Goal: Use online tool/utility: Utilize a website feature to perform a specific function

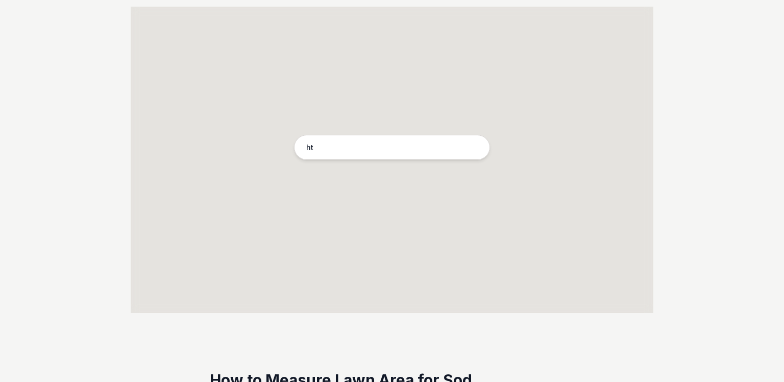
type input "h"
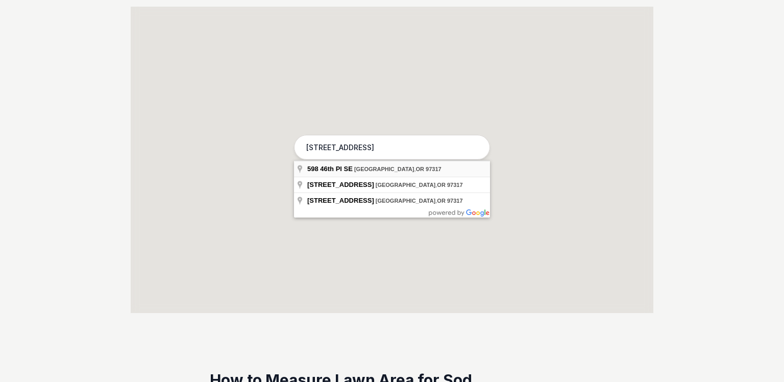
type input "[STREET_ADDRESS]"
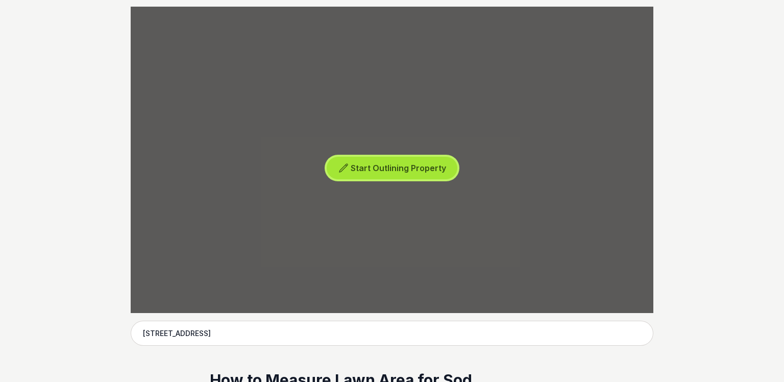
click at [409, 172] on span "Start Outlining Property" at bounding box center [398, 168] width 95 height 10
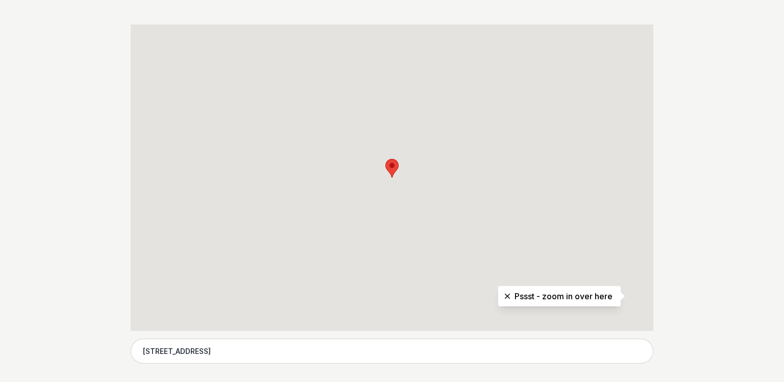
scroll to position [195, 0]
click at [632, 292] on div at bounding box center [392, 180] width 523 height 306
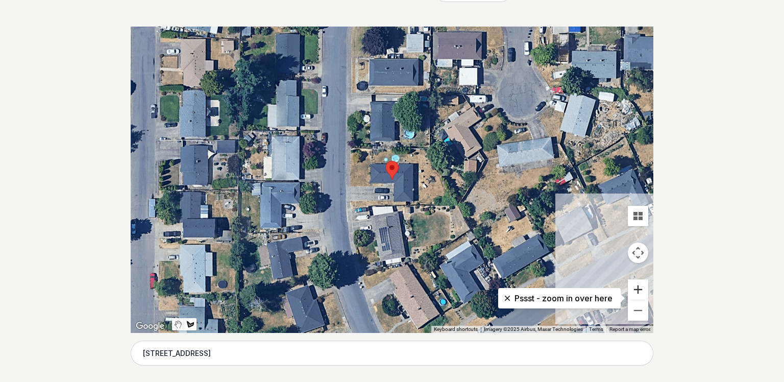
click at [635, 290] on button "Zoom in" at bounding box center [638, 289] width 20 height 20
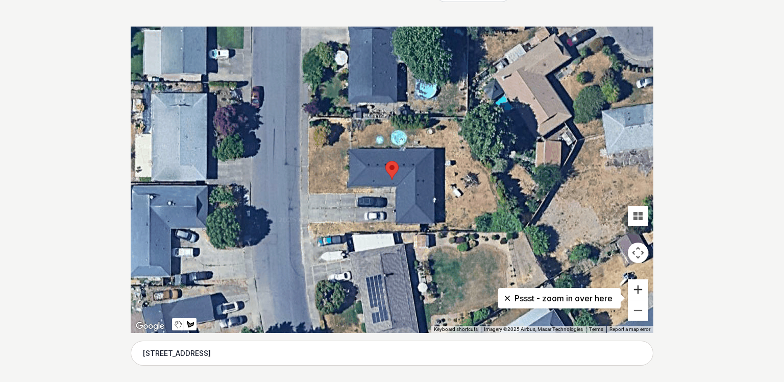
click at [635, 290] on button "Zoom in" at bounding box center [638, 289] width 20 height 20
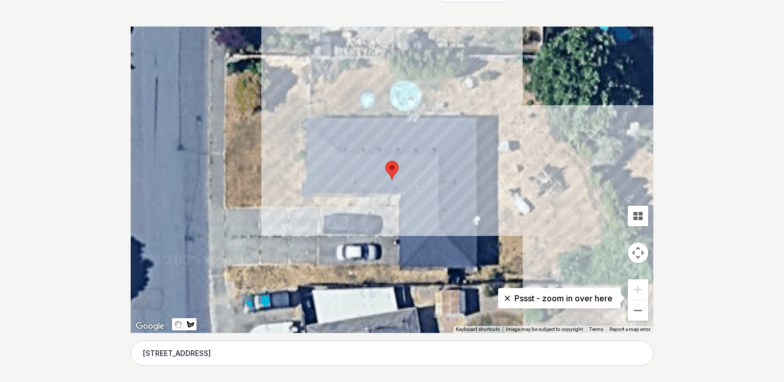
click at [313, 59] on div at bounding box center [392, 180] width 523 height 306
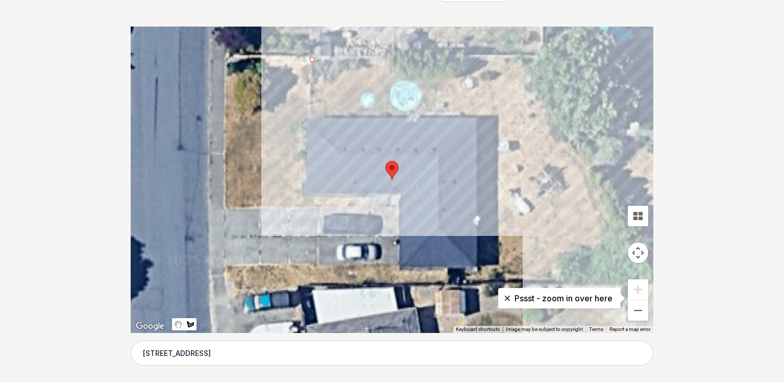
click at [541, 61] on div at bounding box center [392, 180] width 523 height 306
click at [652, 279] on div at bounding box center [392, 180] width 523 height 306
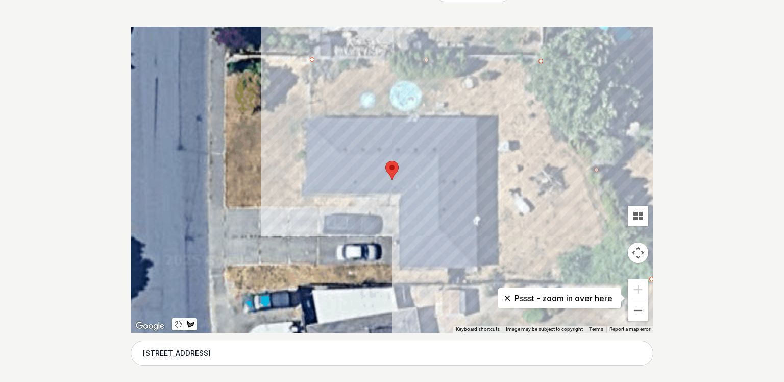
click at [449, 284] on div at bounding box center [392, 180] width 523 height 306
click at [450, 270] on div at bounding box center [392, 180] width 523 height 306
click at [474, 269] on div at bounding box center [392, 180] width 523 height 306
click at [473, 120] on div at bounding box center [392, 180] width 523 height 306
click at [310, 121] on div at bounding box center [392, 180] width 523 height 306
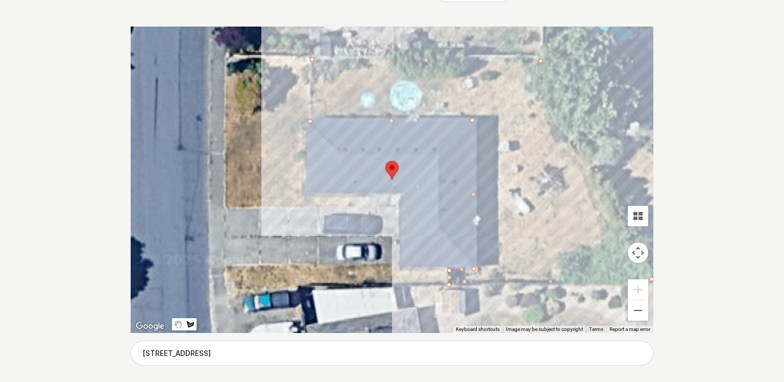
click at [307, 193] on div at bounding box center [392, 180] width 523 height 306
click at [355, 194] on div at bounding box center [392, 180] width 523 height 306
click at [355, 204] on div at bounding box center [392, 180] width 523 height 306
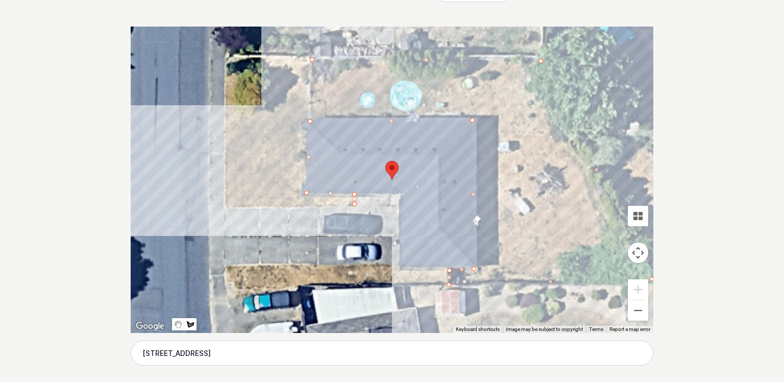
click at [225, 209] on div at bounding box center [392, 180] width 523 height 306
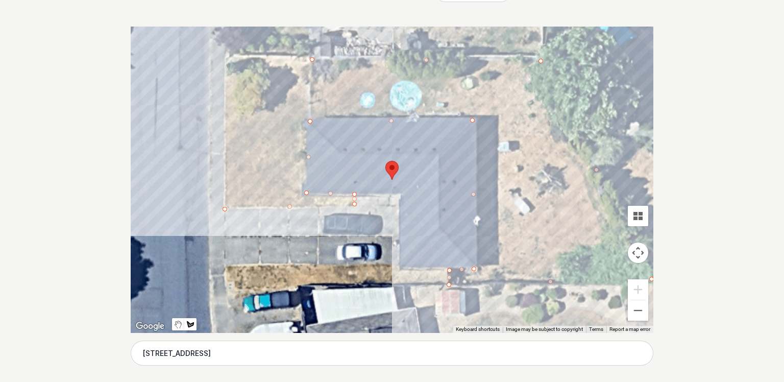
click at [224, 55] on div at bounding box center [392, 180] width 523 height 306
click at [313, 59] on div at bounding box center [392, 180] width 523 height 306
click at [312, 59] on div at bounding box center [392, 180] width 523 height 306
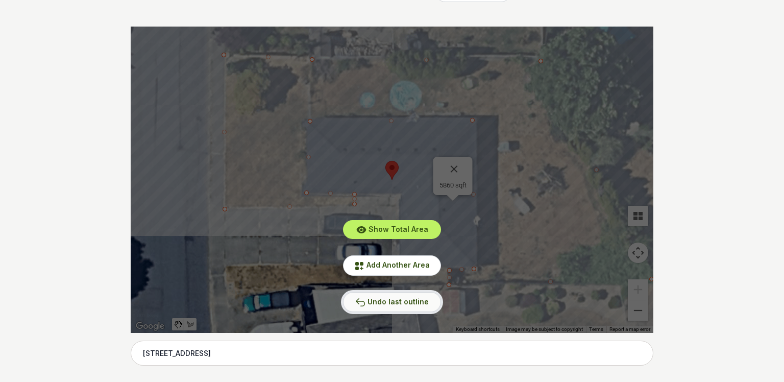
click at [396, 305] on span "Undo last outline" at bounding box center [398, 301] width 61 height 9
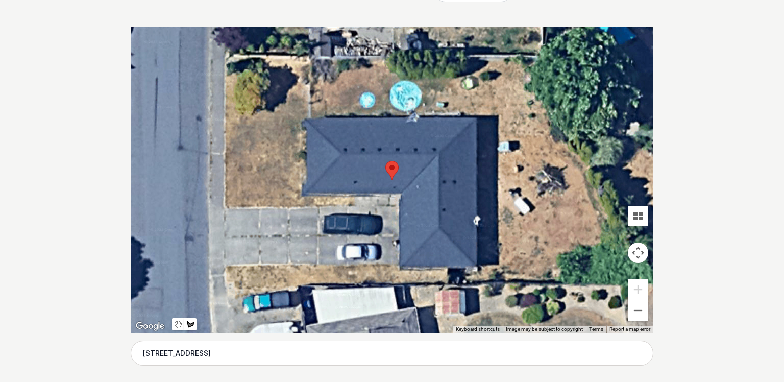
click at [227, 54] on div at bounding box center [392, 180] width 523 height 306
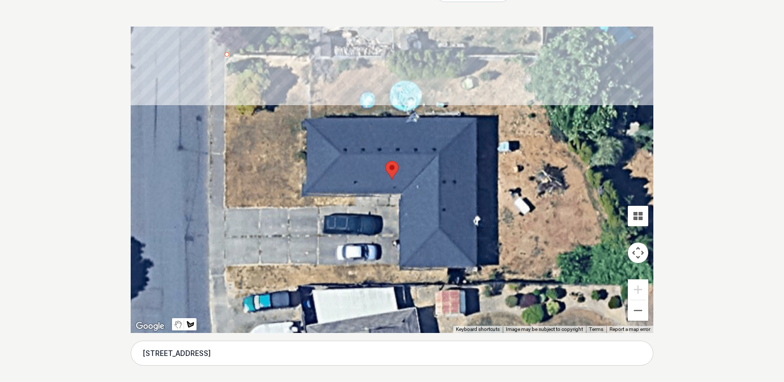
click at [518, 58] on div at bounding box center [392, 180] width 523 height 306
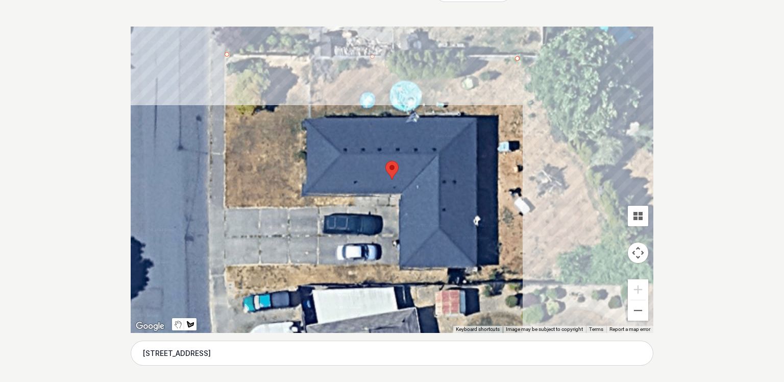
click at [653, 277] on div at bounding box center [392, 180] width 523 height 306
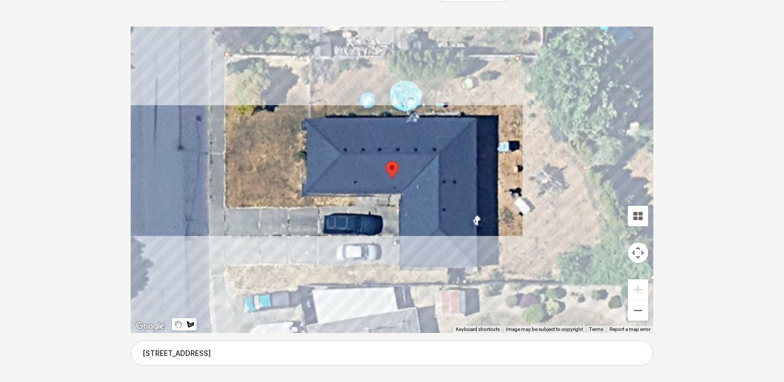
click at [225, 291] on div at bounding box center [392, 180] width 523 height 306
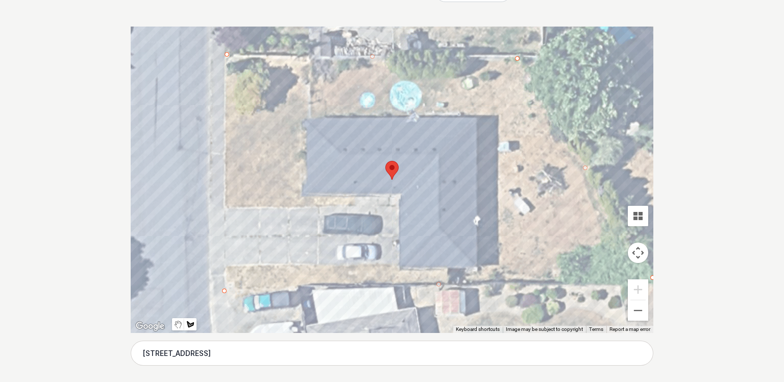
click at [224, 265] on div at bounding box center [392, 180] width 523 height 306
click at [475, 266] on div at bounding box center [392, 180] width 523 height 306
click at [474, 118] on div at bounding box center [392, 180] width 523 height 306
click at [308, 119] on div at bounding box center [392, 180] width 523 height 306
click at [304, 192] on div at bounding box center [392, 180] width 523 height 306
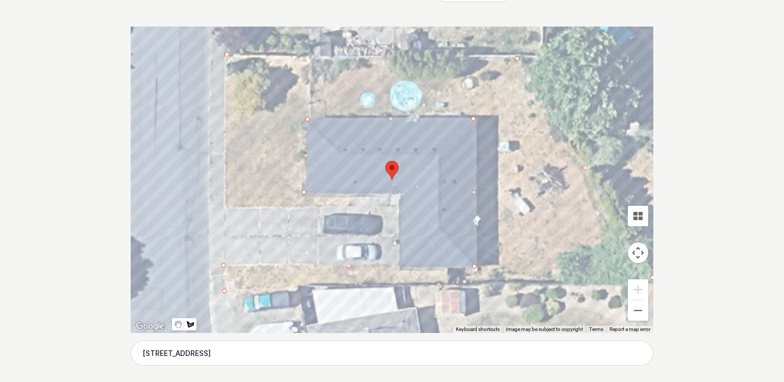
click at [354, 193] on div at bounding box center [392, 180] width 523 height 306
click at [355, 205] on div at bounding box center [392, 180] width 523 height 306
click at [225, 207] on div at bounding box center [392, 180] width 523 height 306
click at [225, 55] on div at bounding box center [392, 180] width 523 height 306
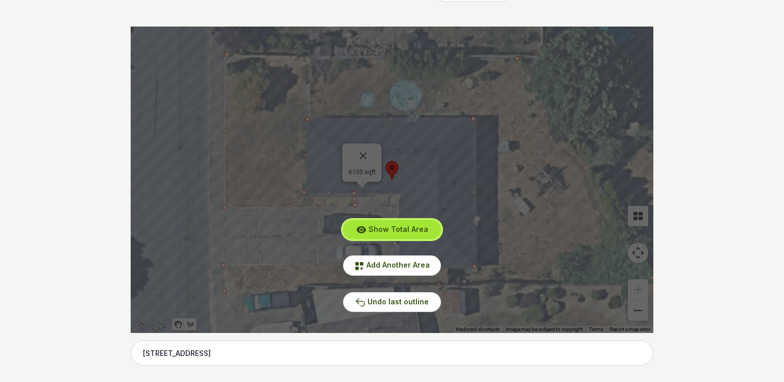
click at [416, 223] on button "Show Total Area" at bounding box center [392, 229] width 98 height 19
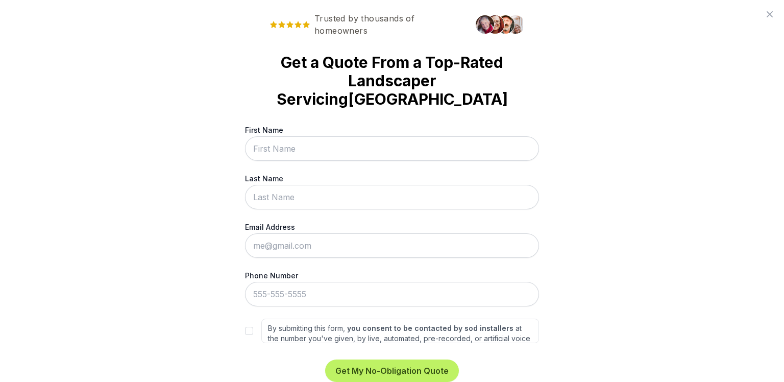
scroll to position [0, 0]
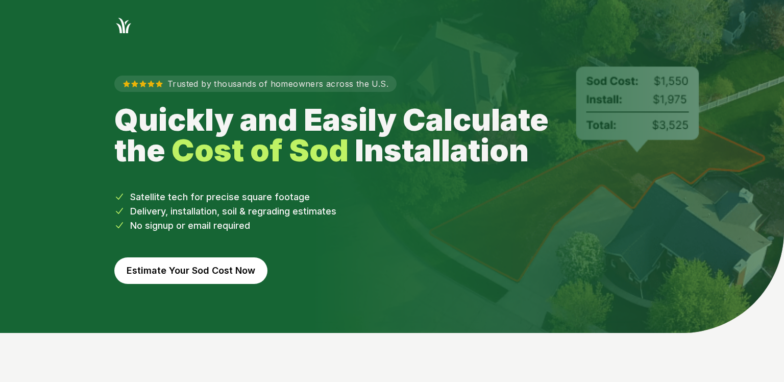
scroll to position [339, 0]
